Goal: Task Accomplishment & Management: Manage account settings

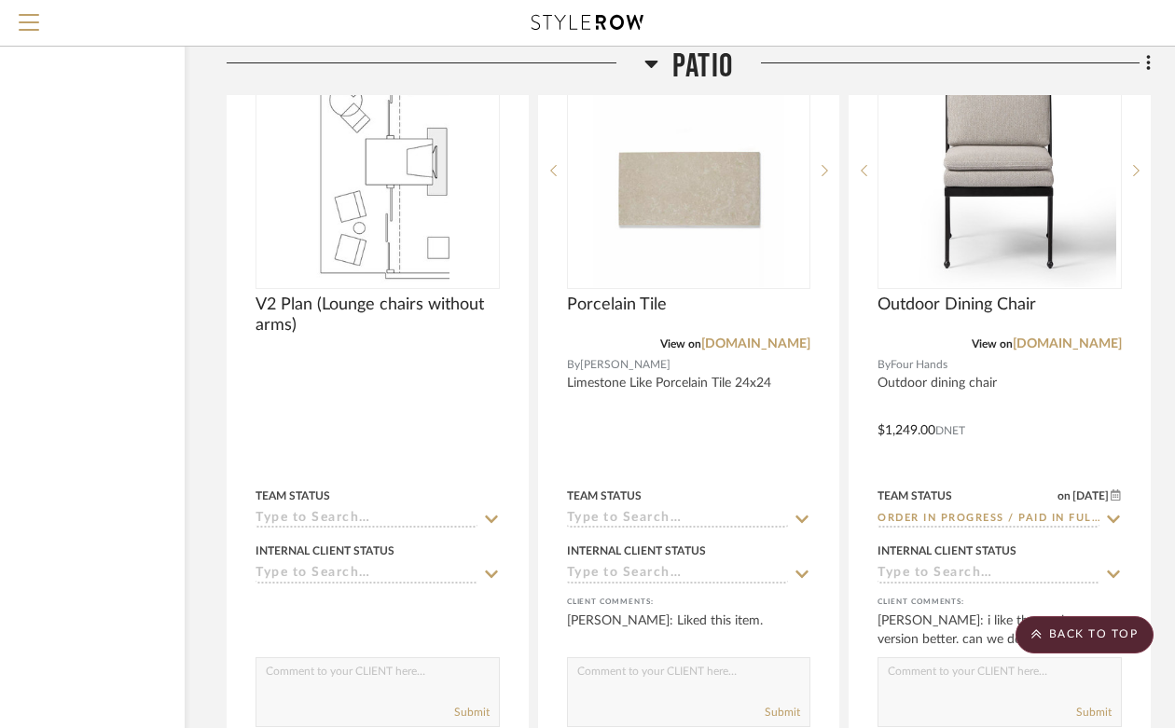
scroll to position [30974, 166]
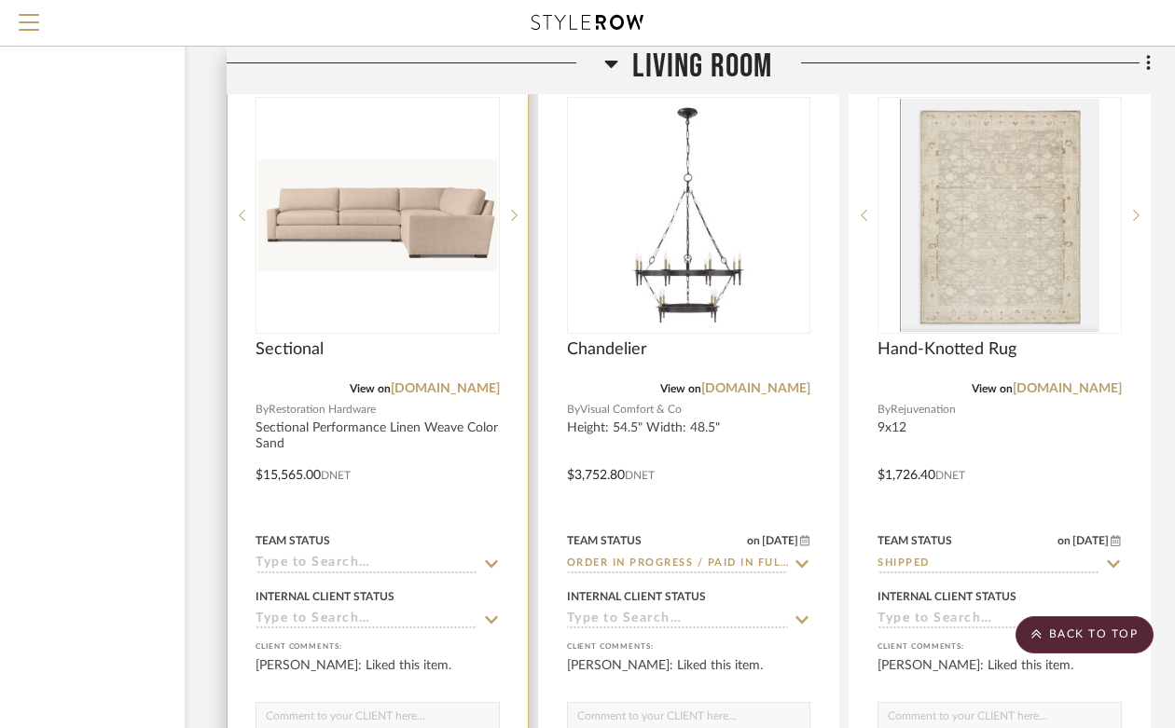
click at [378, 205] on img "0" at bounding box center [377, 215] width 241 height 113
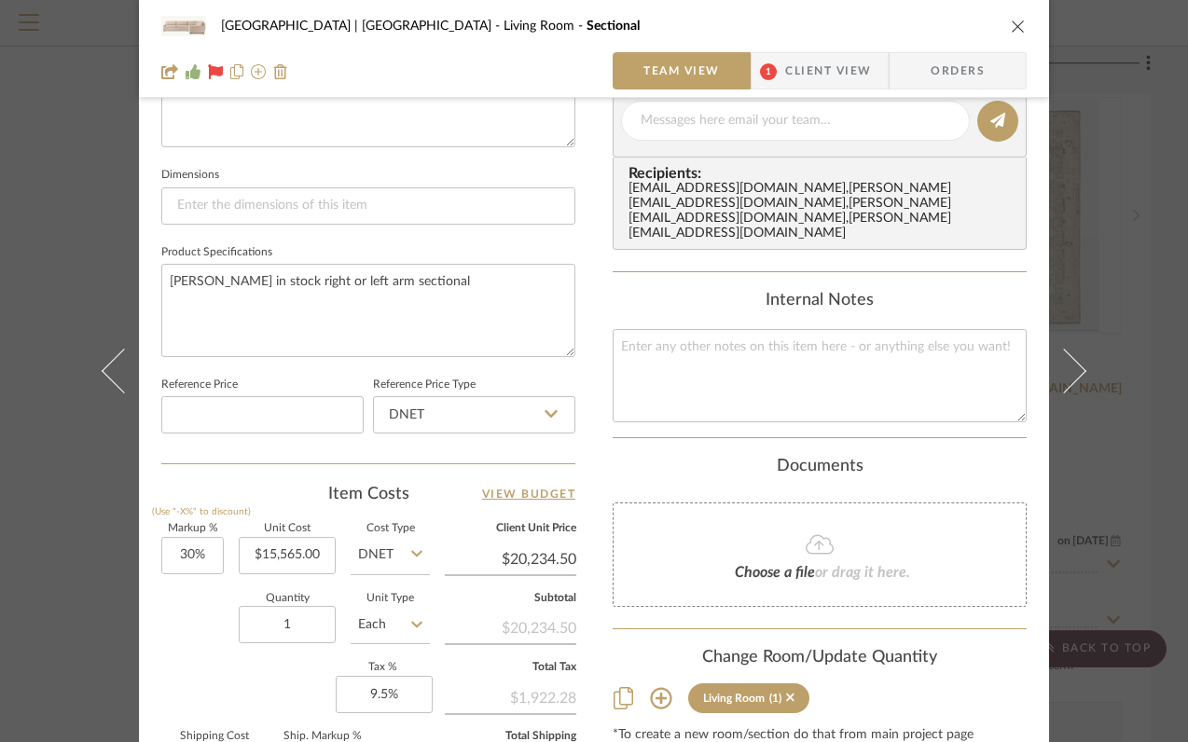
scroll to position [761, 0]
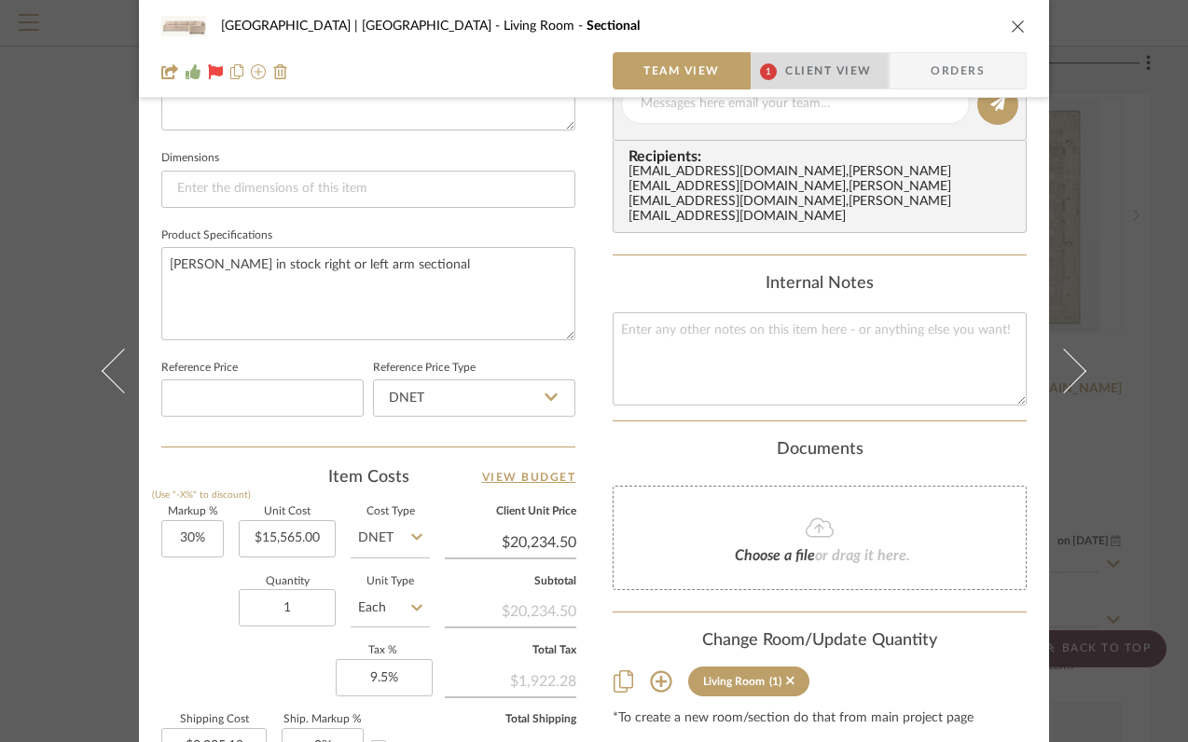
click at [811, 73] on span "Client View" at bounding box center [828, 70] width 86 height 37
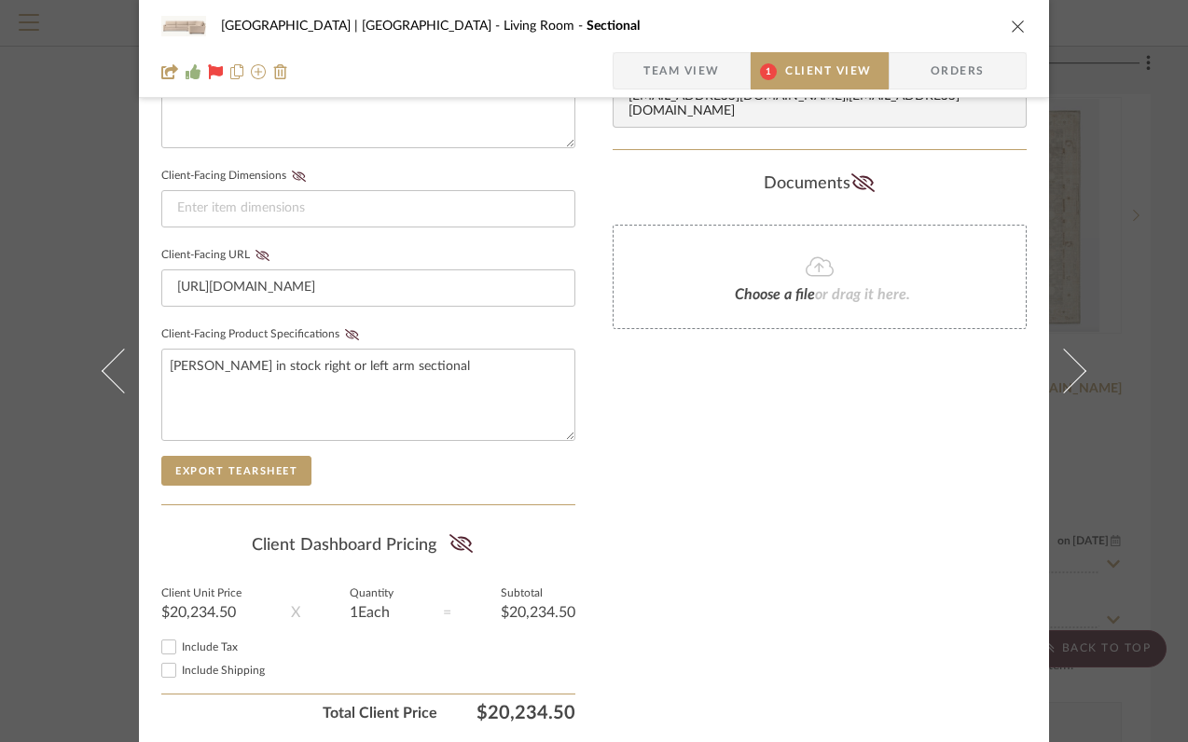
click at [1011, 21] on icon "close" at bounding box center [1018, 26] width 15 height 15
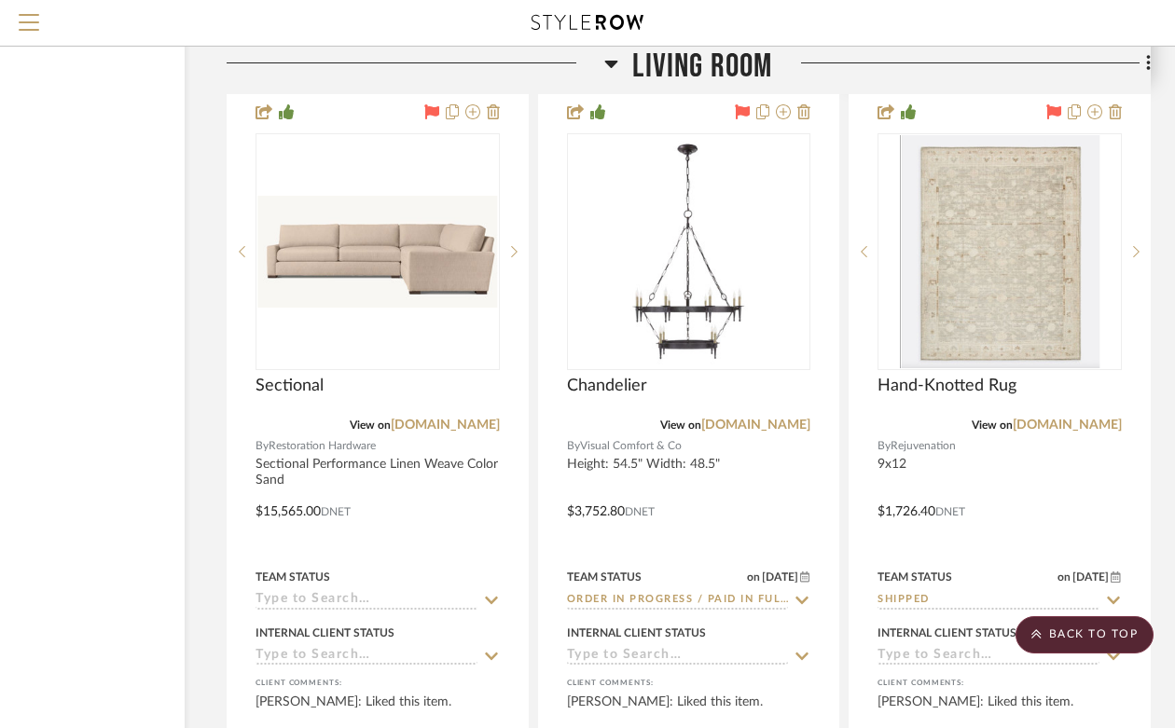
scroll to position [20603, 166]
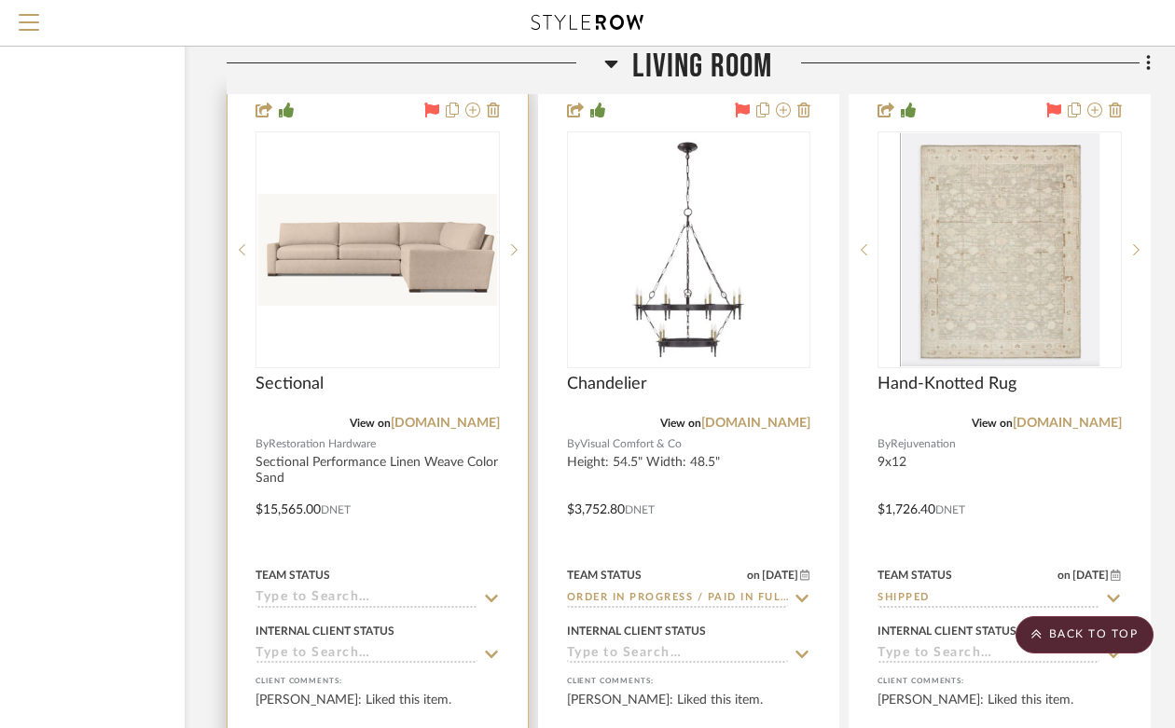
click at [343, 216] on img "0" at bounding box center [377, 250] width 241 height 113
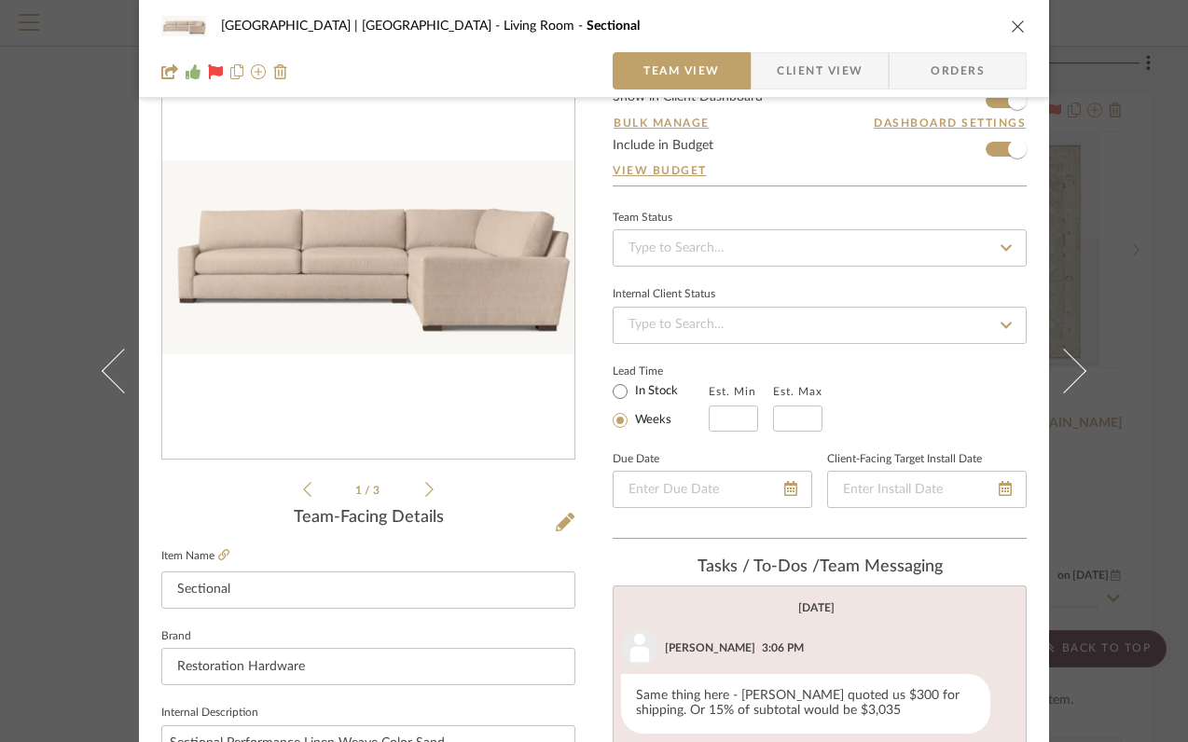
scroll to position [58, 0]
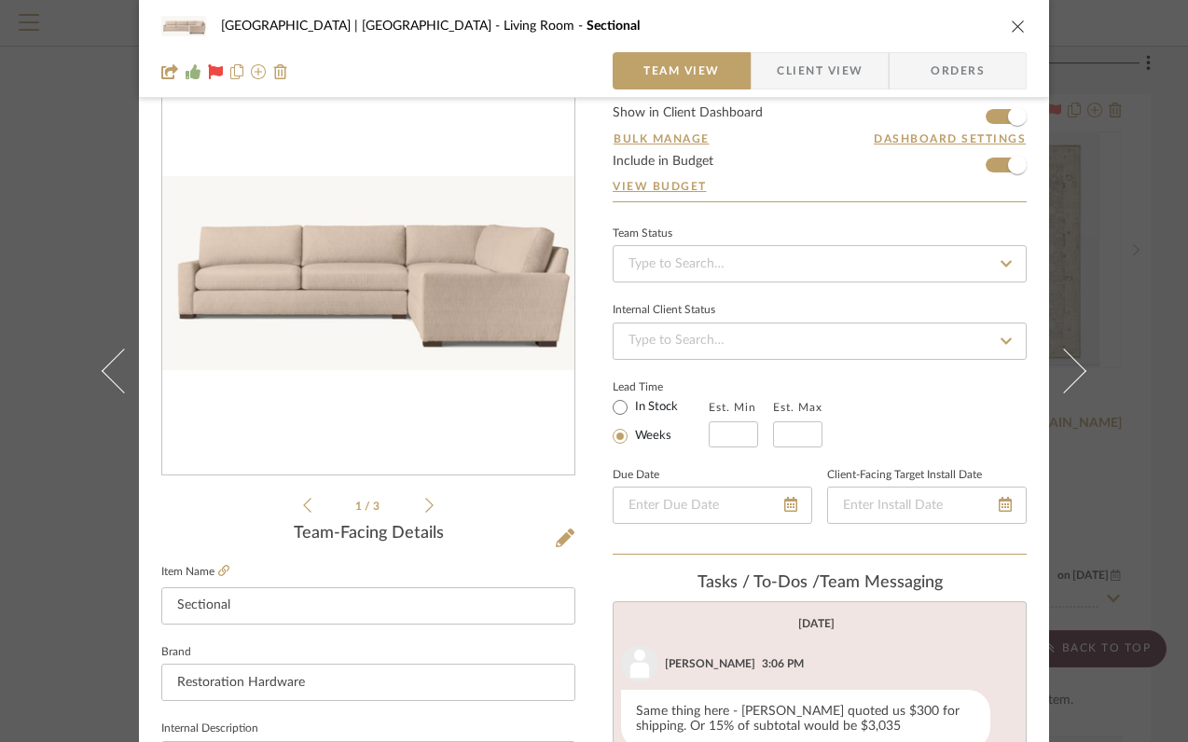
click at [1011, 25] on icon "close" at bounding box center [1018, 26] width 15 height 15
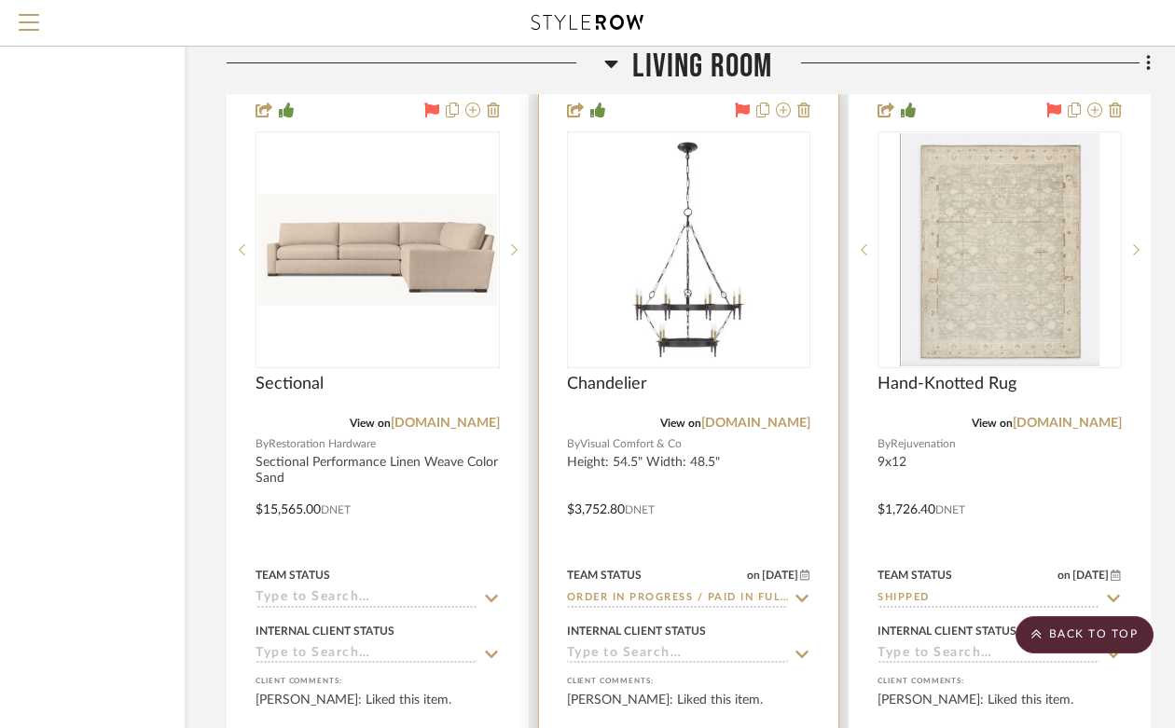
scroll to position [20688, 166]
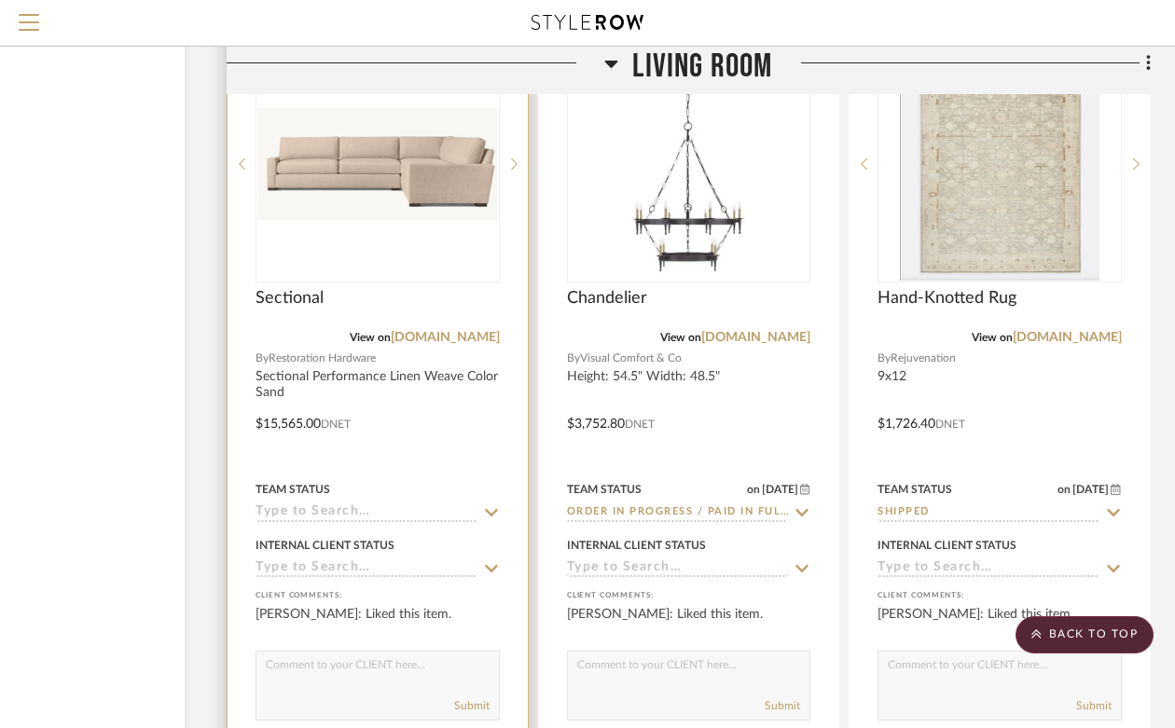
click at [395, 504] on input at bounding box center [366, 513] width 222 height 18
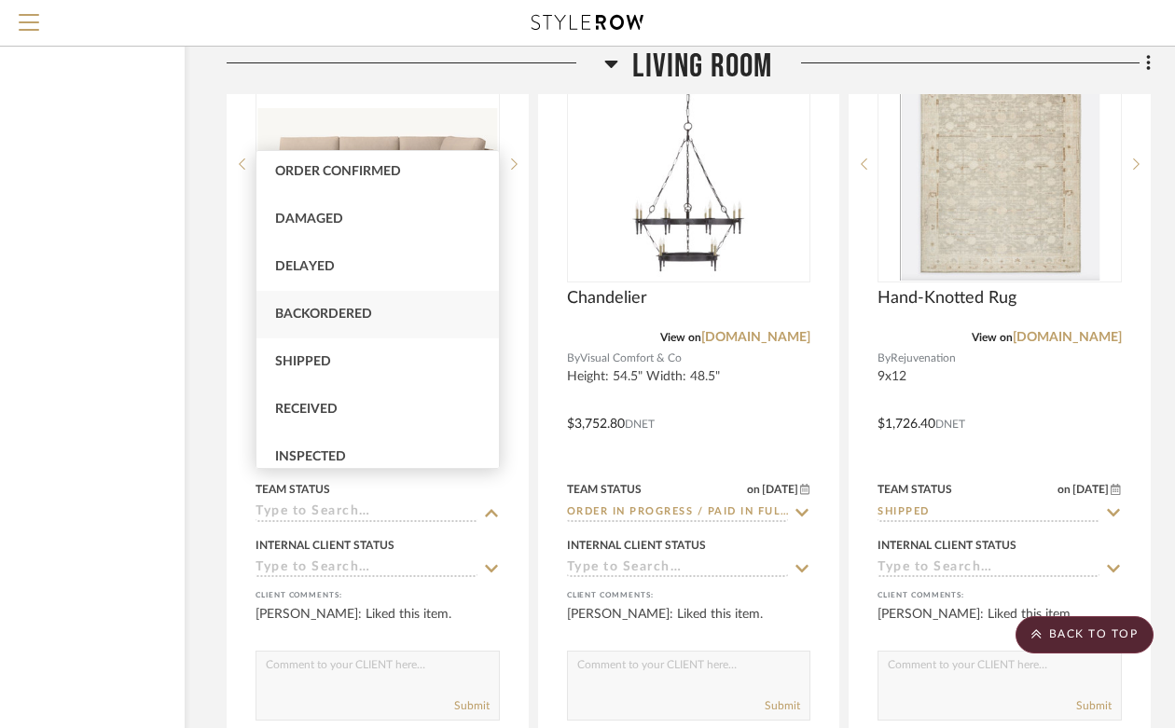
scroll to position [99, 0]
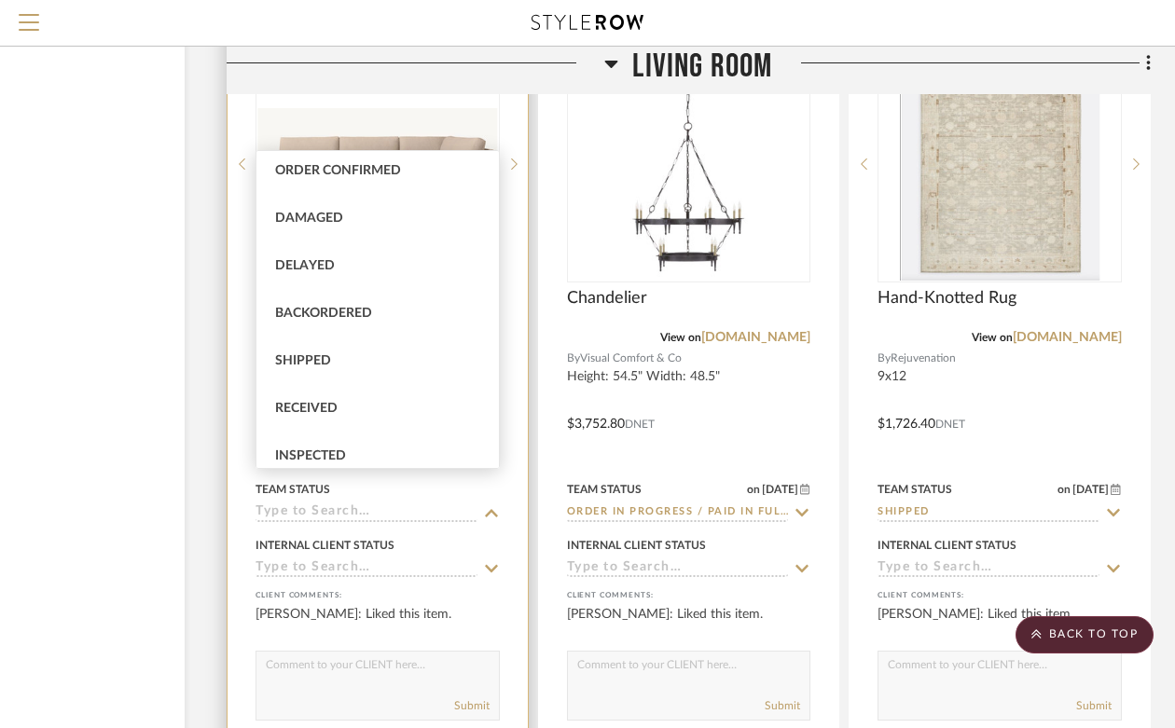
click at [377, 504] on input at bounding box center [366, 513] width 222 height 18
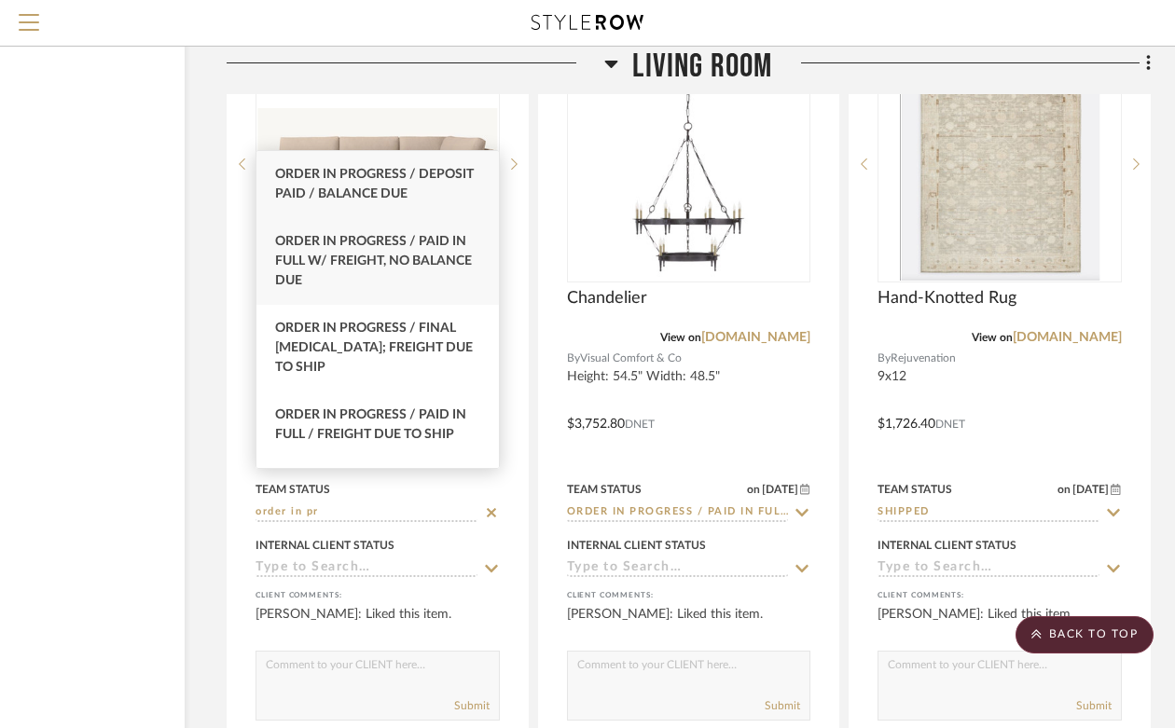
type input "order in pr"
click at [360, 259] on span "Order In Progress / Paid In Full w/ Freight, No Balance due" at bounding box center [373, 261] width 197 height 52
type input "[DATE]"
type input "Order In Progress / Paid In Full w/ Freight, No Balance due"
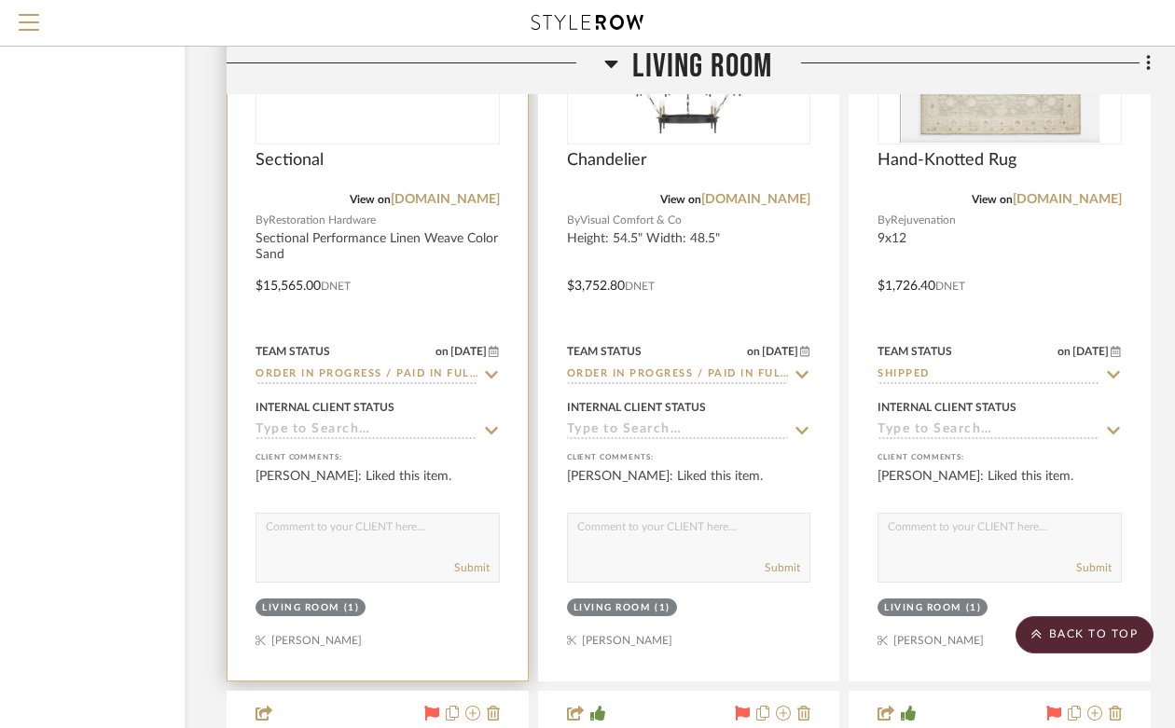
click at [460, 595] on div at bounding box center [377, 273] width 300 height 816
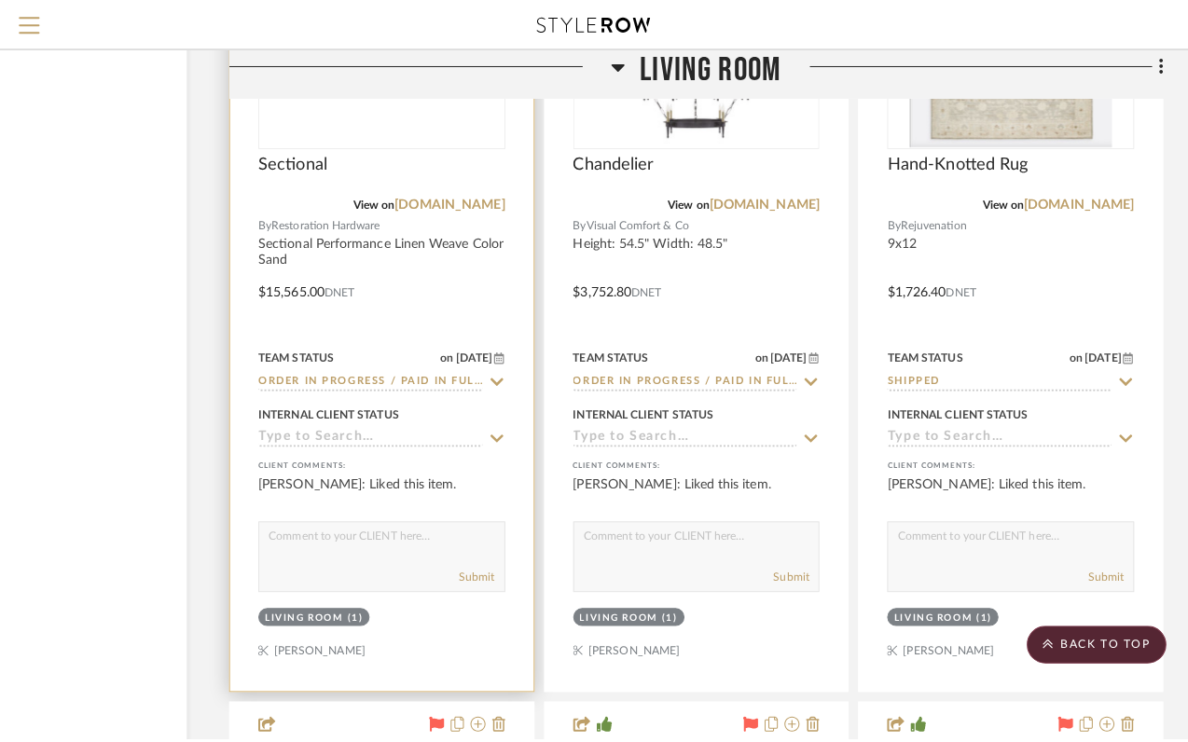
scroll to position [0, 0]
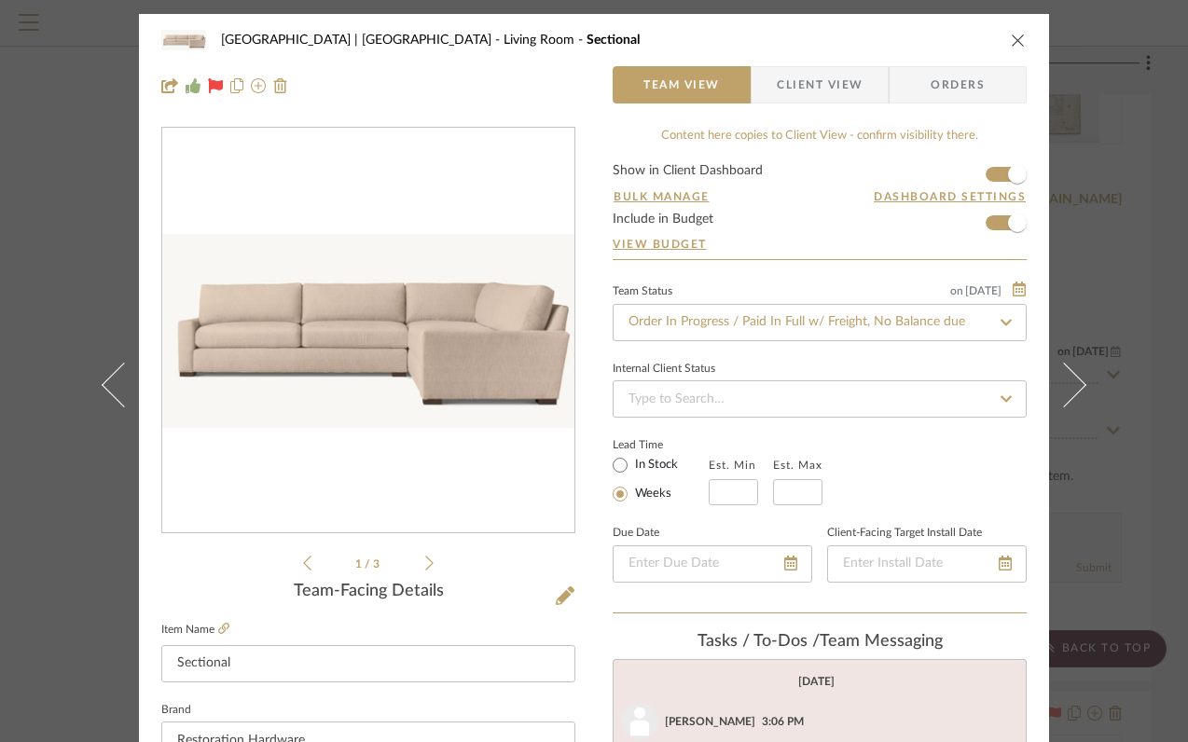
click at [1011, 37] on icon "close" at bounding box center [1018, 40] width 15 height 15
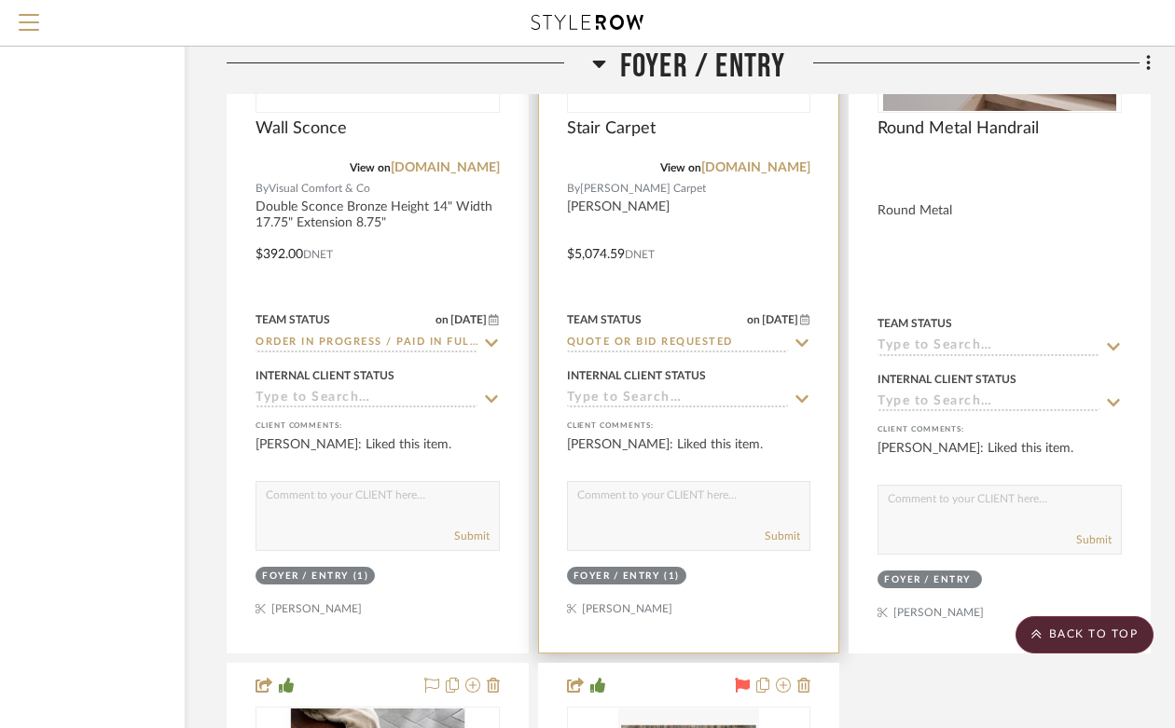
scroll to position [6795, 166]
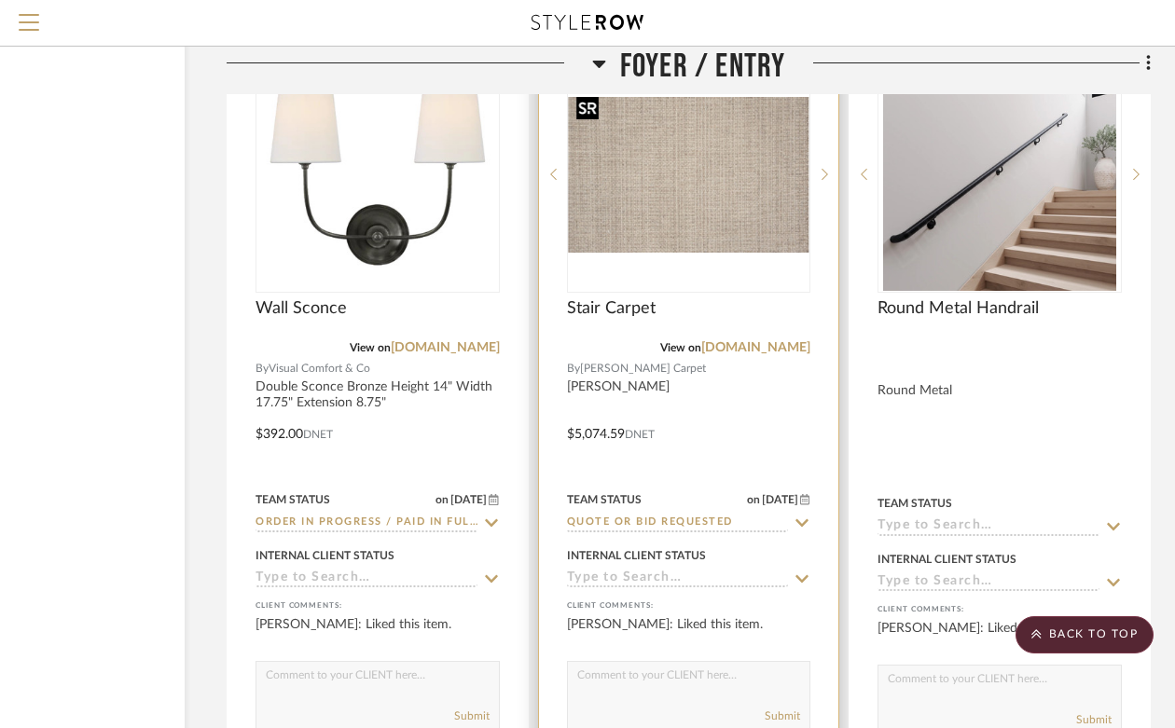
click at [693, 186] on img "0" at bounding box center [689, 175] width 241 height 156
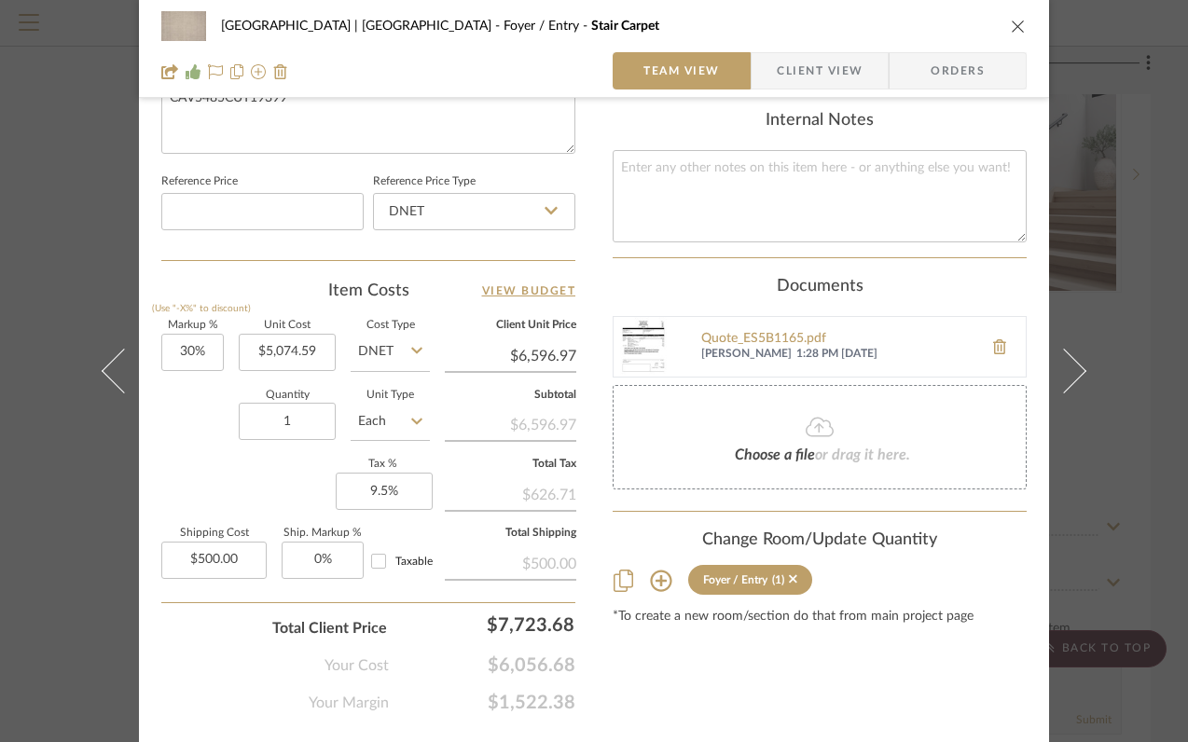
scroll to position [990, 0]
